Goal: Task Accomplishment & Management: Complete application form

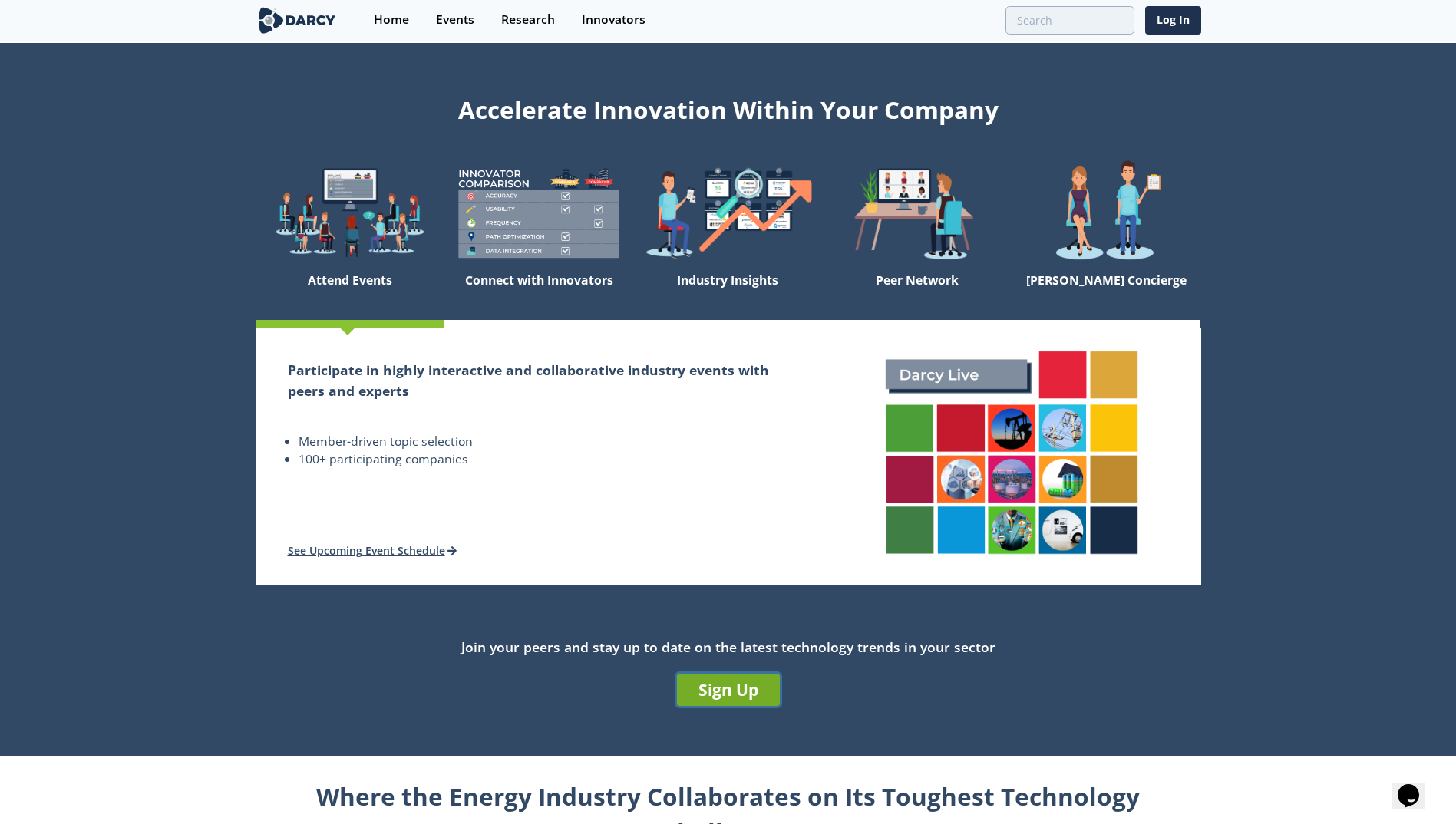
click at [728, 695] on link "Sign Up" at bounding box center [728, 689] width 103 height 32
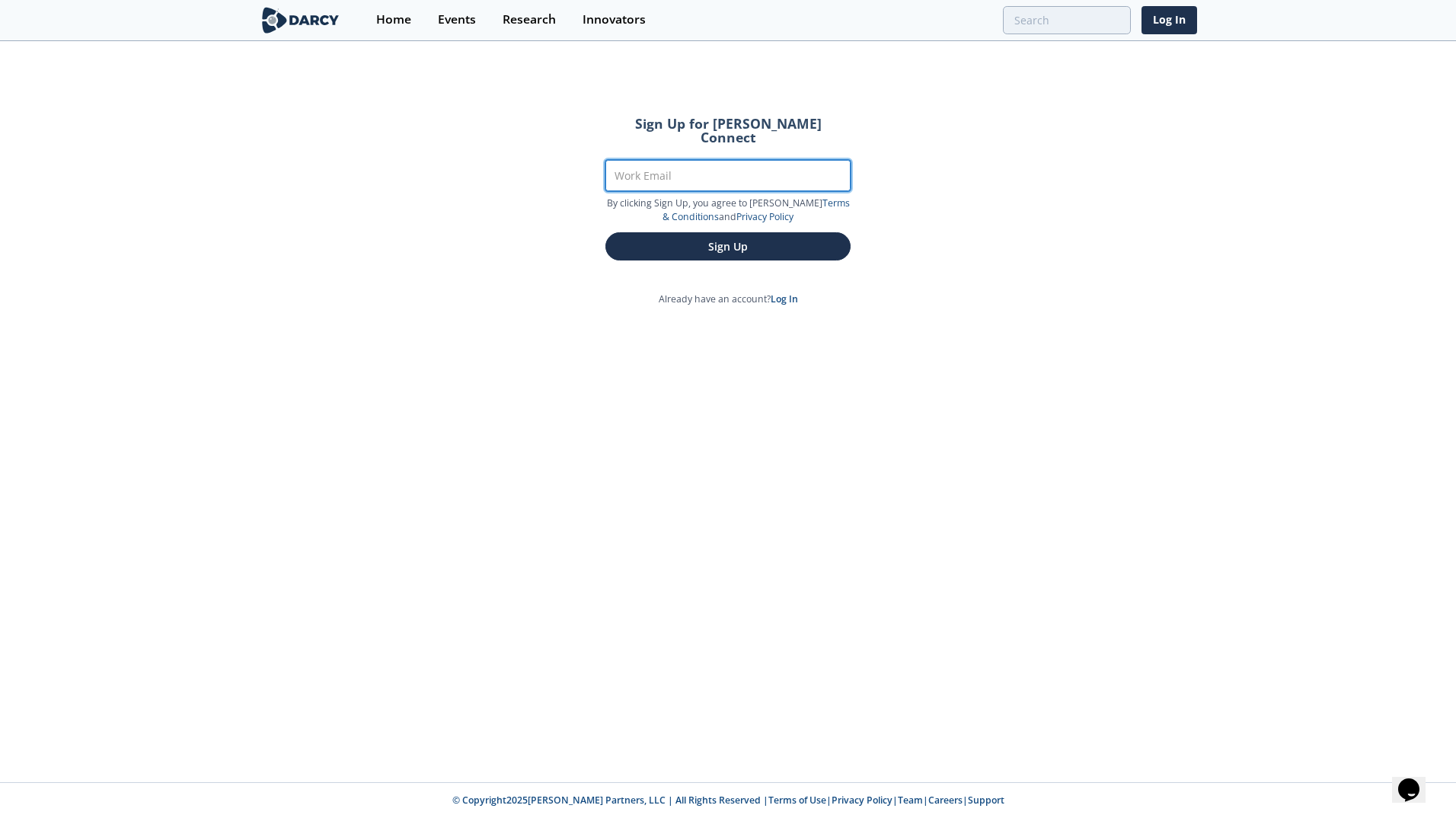
click at [733, 169] on input "Work Email" at bounding box center [728, 176] width 245 height 32
type input "[PERSON_NAME][EMAIL_ADDRESS][PERSON_NAME][DOMAIN_NAME]"
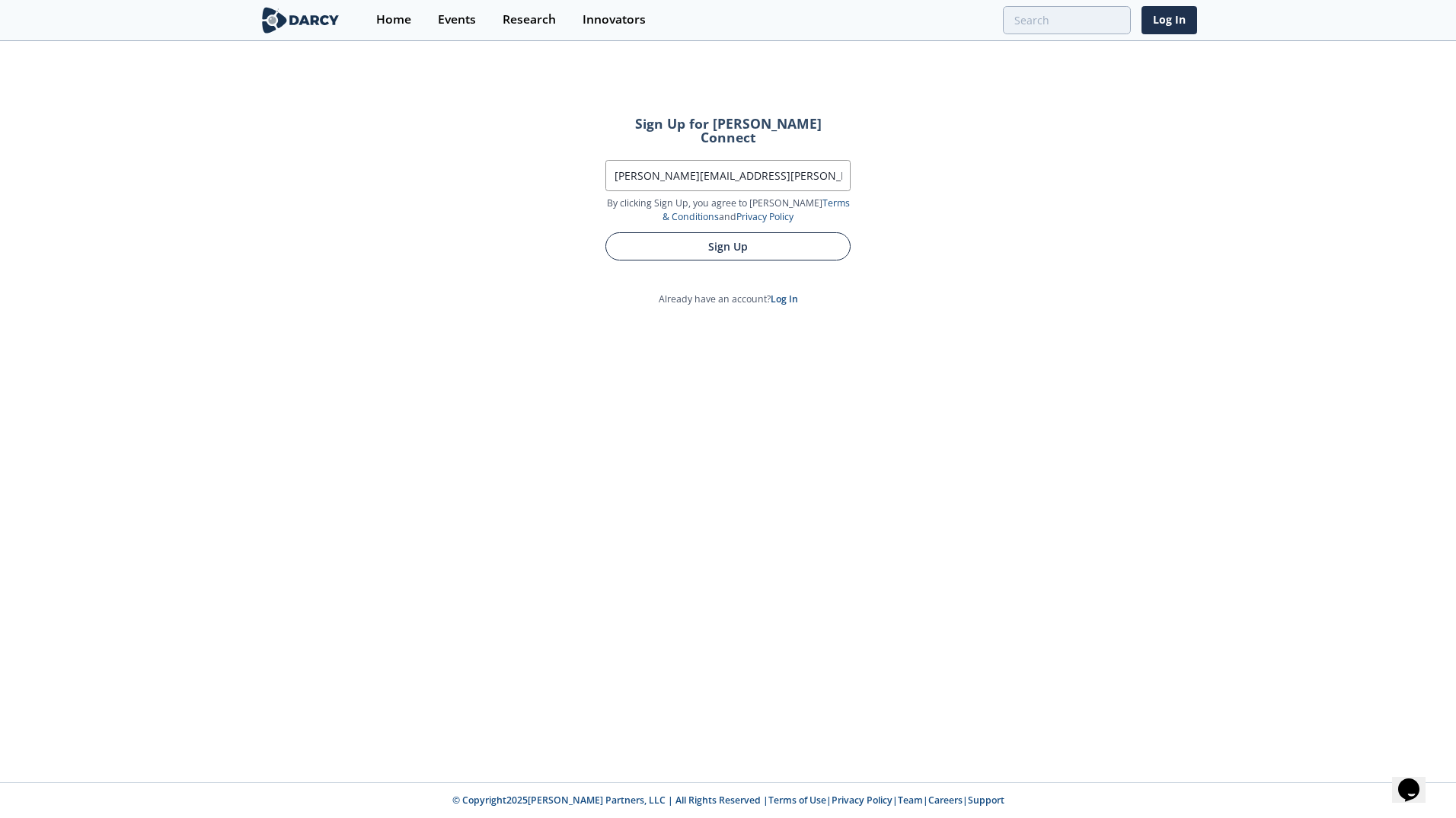
click at [781, 238] on button "Sign Up" at bounding box center [728, 246] width 245 height 28
click at [723, 242] on button "Sign Up" at bounding box center [728, 246] width 245 height 28
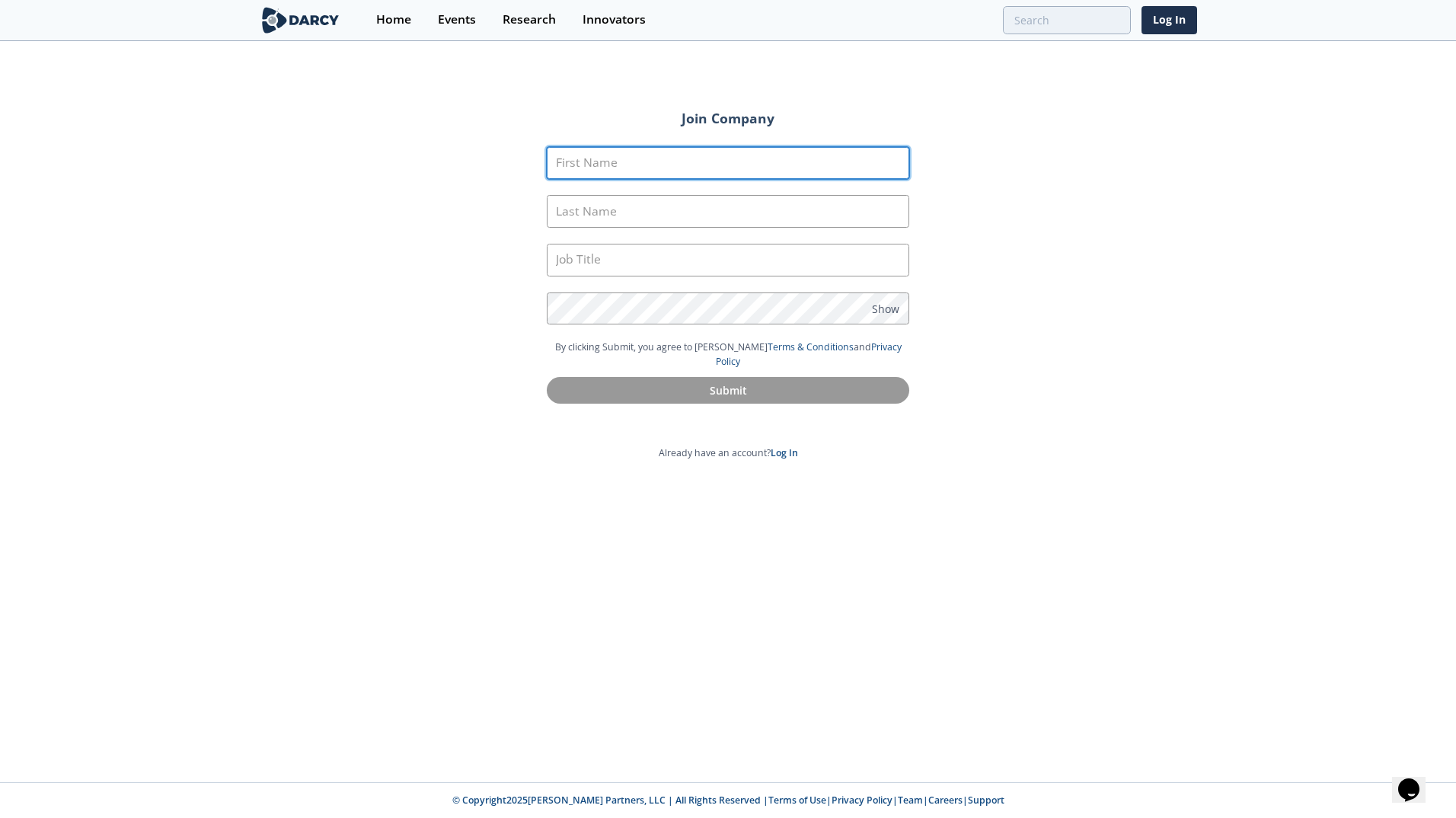
click at [698, 173] on input "First Name" at bounding box center [728, 163] width 362 height 33
type input "[PERSON_NAME]"
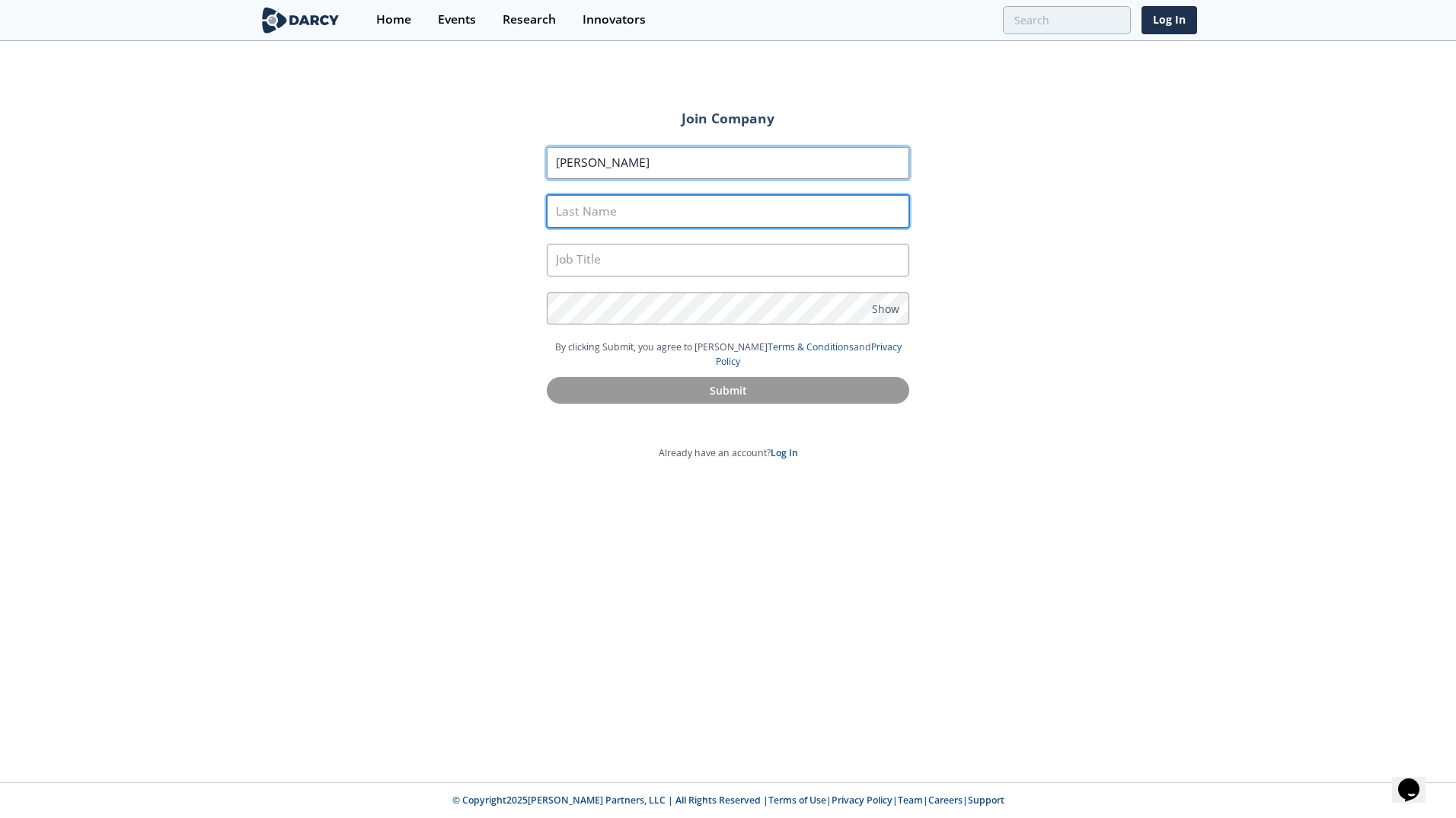
type input "CRESPILLO FAUR"
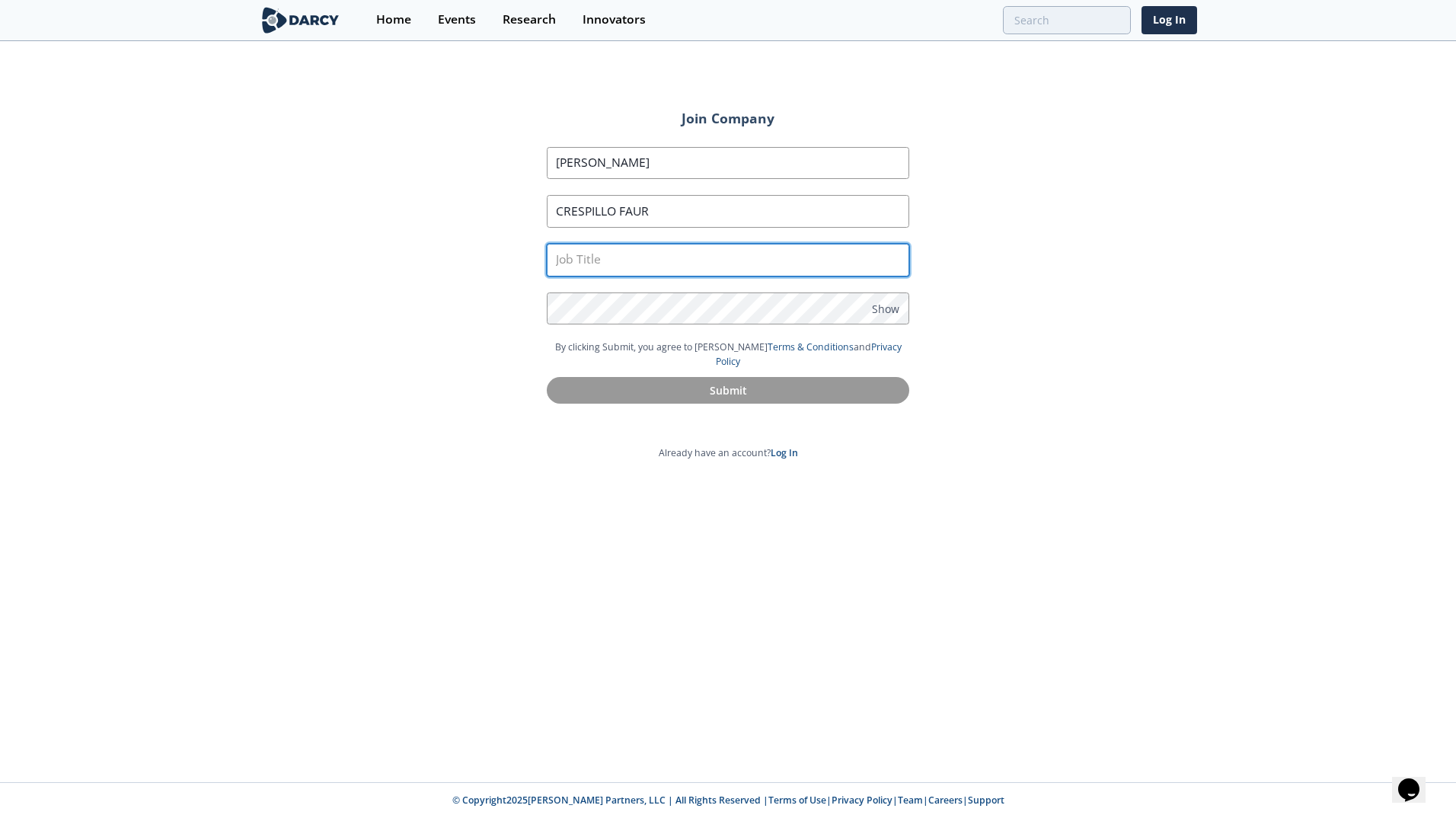
click at [673, 255] on input "text" at bounding box center [728, 259] width 362 height 33
type input "Ing. Electronico"
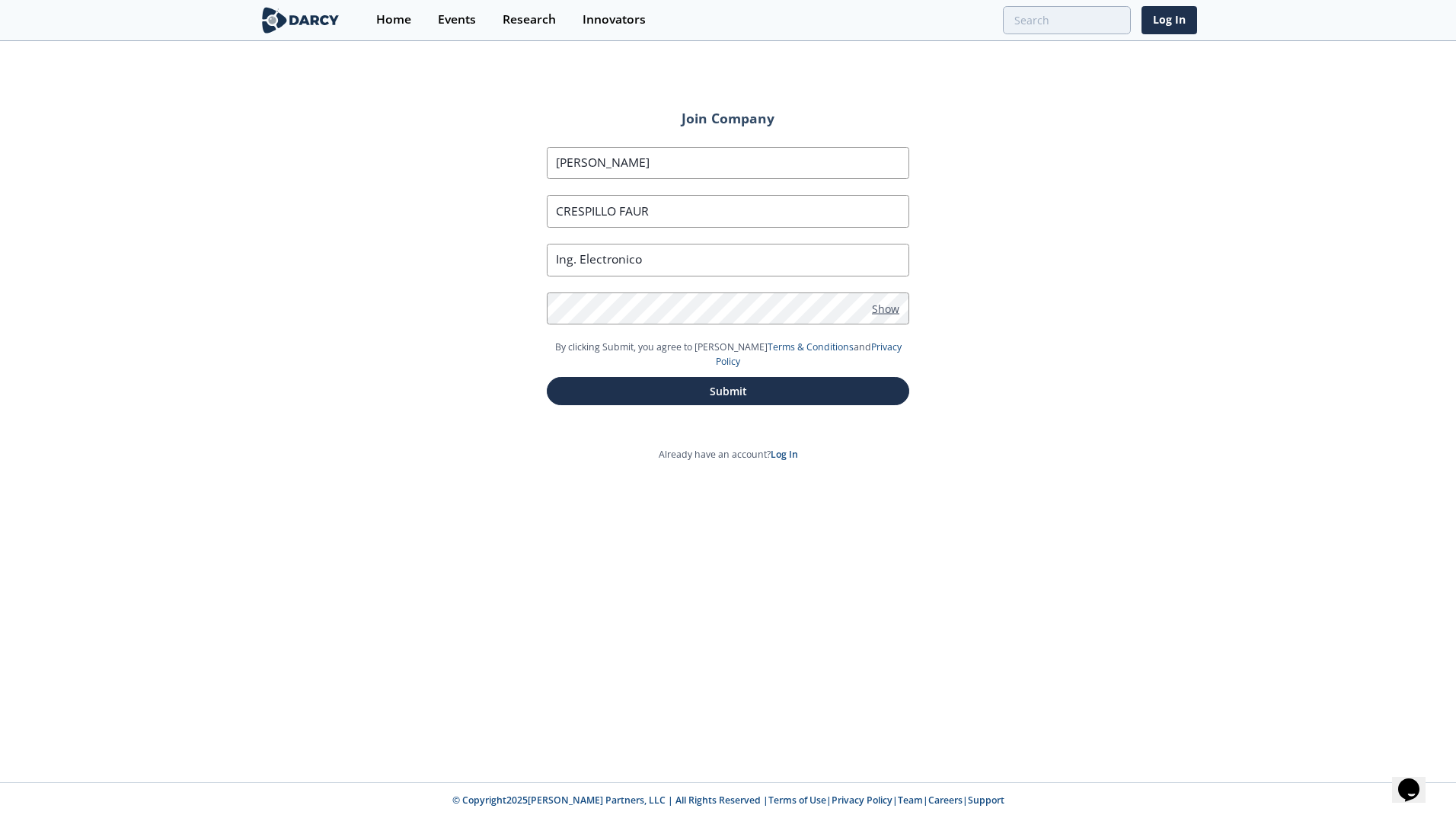
click at [892, 310] on span "Show" at bounding box center [886, 308] width 28 height 16
click at [695, 377] on button "Submit" at bounding box center [728, 391] width 362 height 28
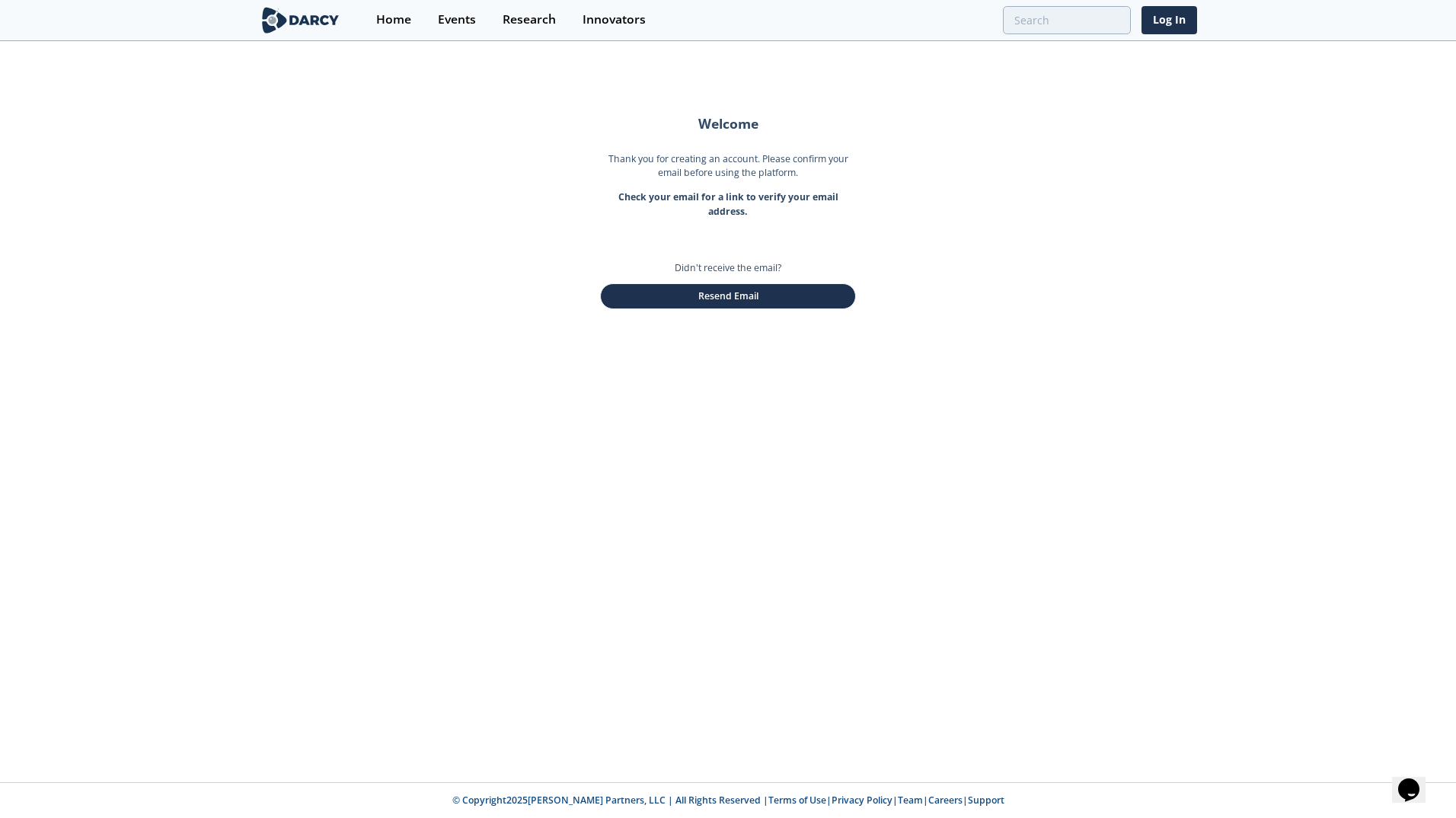
click at [942, 159] on div "Welcome Thank you for creating an account. Please confirm your email before usi…" at bounding box center [728, 412] width 1456 height 740
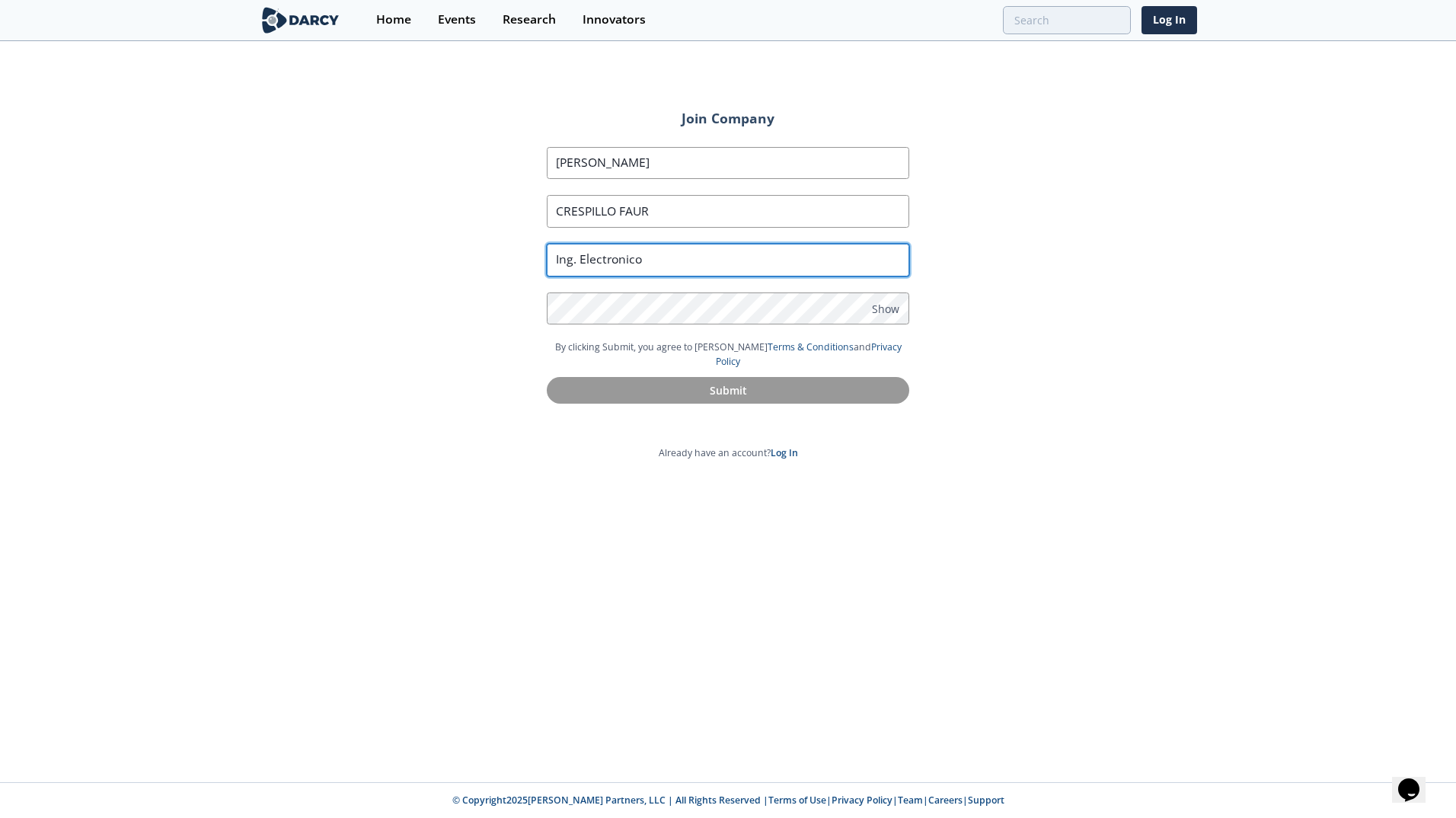
click at [742, 266] on input "Ing. Electronico" at bounding box center [728, 259] width 362 height 33
drag, startPoint x: 727, startPoint y: 260, endPoint x: 504, endPoint y: 262, distance: 223.0
click at [504, 262] on div "Join Company First Name [PERSON_NAME] Last Name [PERSON_NAME] [PERSON_NAME] Job…" at bounding box center [728, 265] width 448 height 339
type input "Ing. Electronico"
